Goal: Check status: Check status

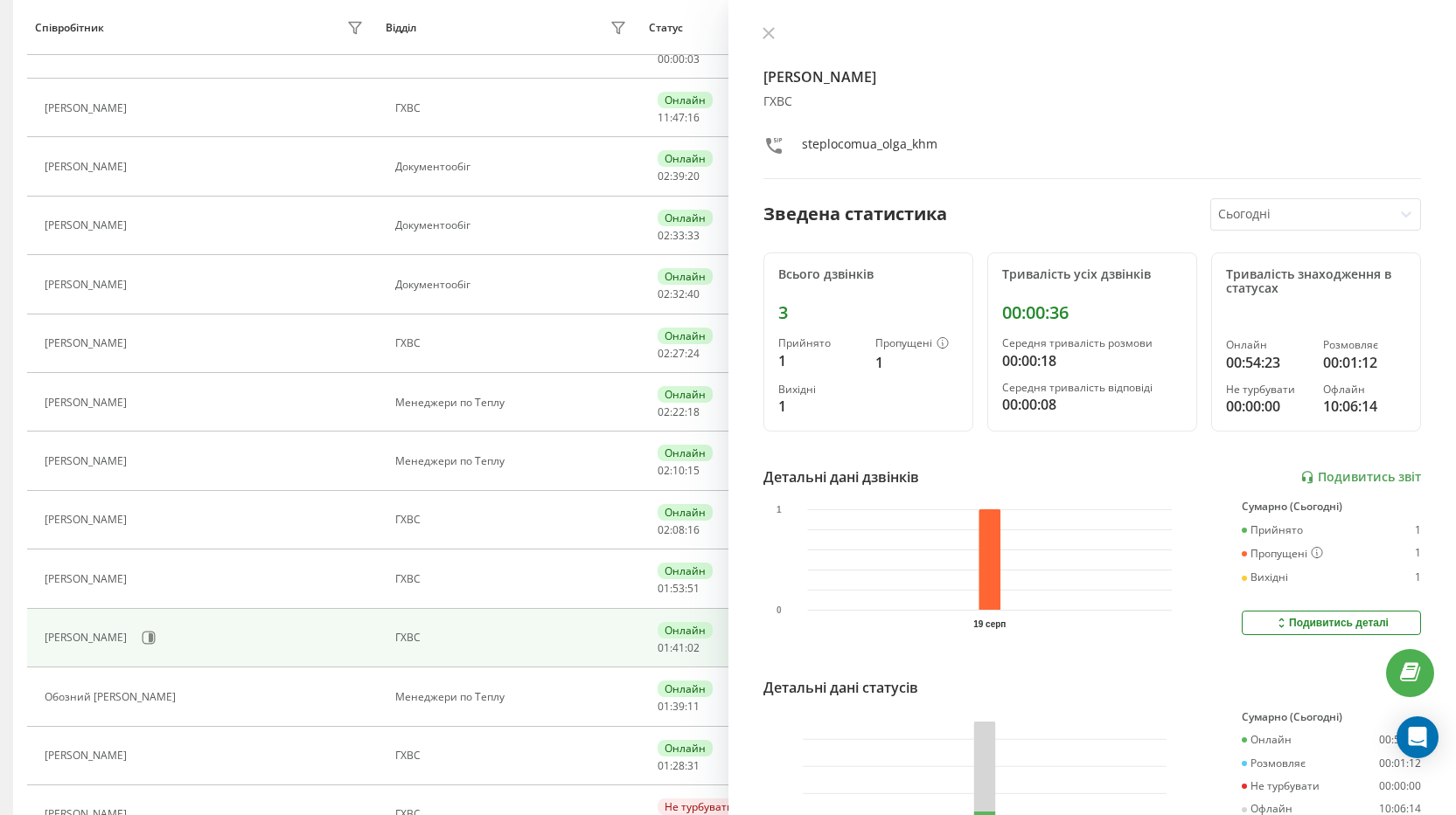
scroll to position [435, 0]
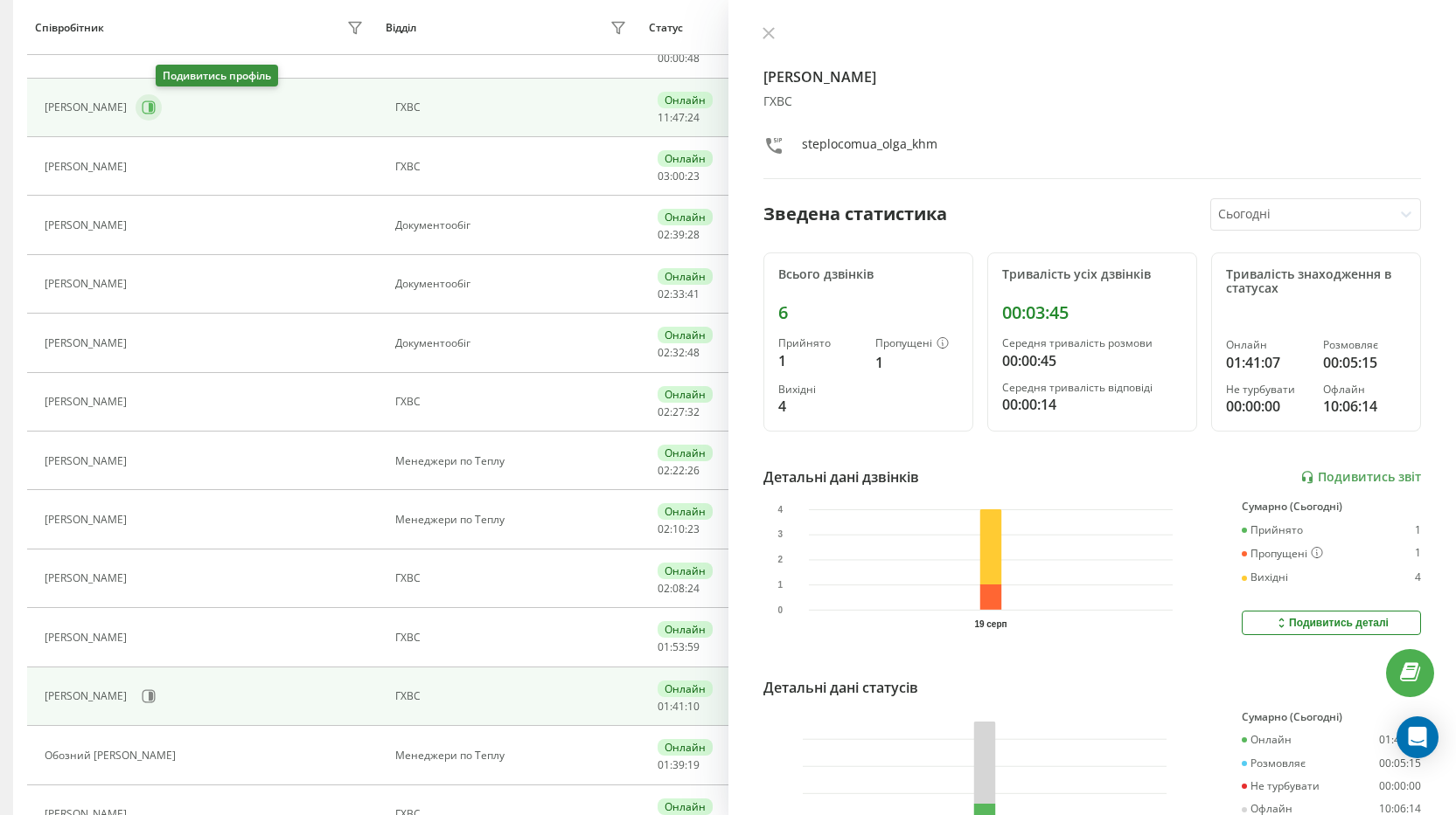
click at [155, 100] on icon at bounding box center [148, 107] width 14 height 14
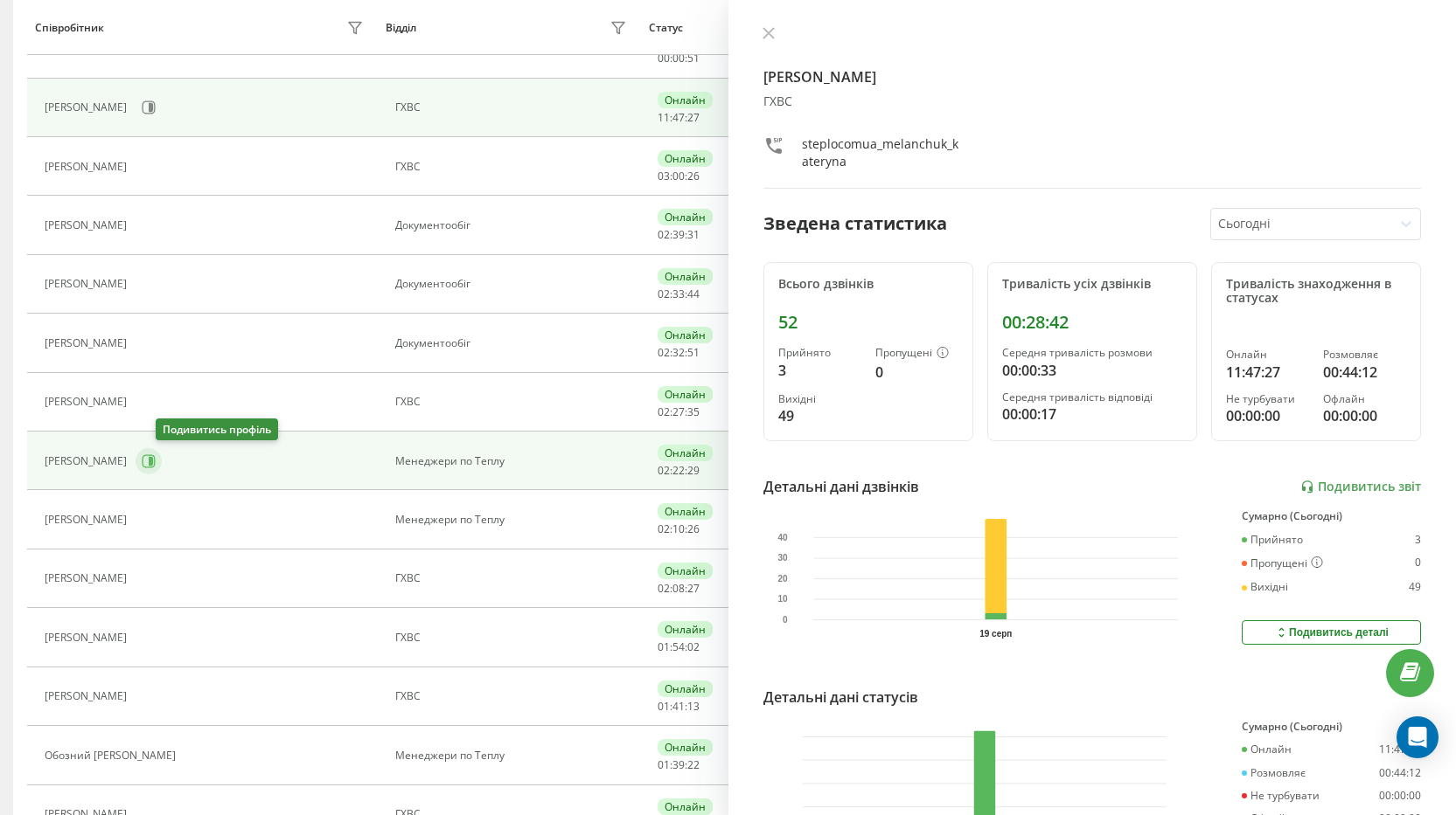
click at [155, 461] on icon at bounding box center [148, 462] width 14 height 14
